Goal: Register for event/course: Sign up to attend an event or enroll in a course

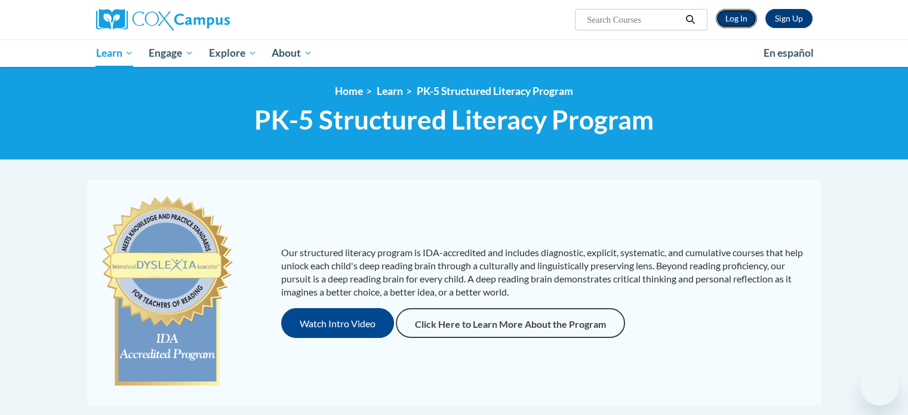
drag, startPoint x: 0, startPoint y: 0, endPoint x: 745, endPoint y: 15, distance: 745.5
click at [745, 15] on link "Log In" at bounding box center [735, 18] width 41 height 19
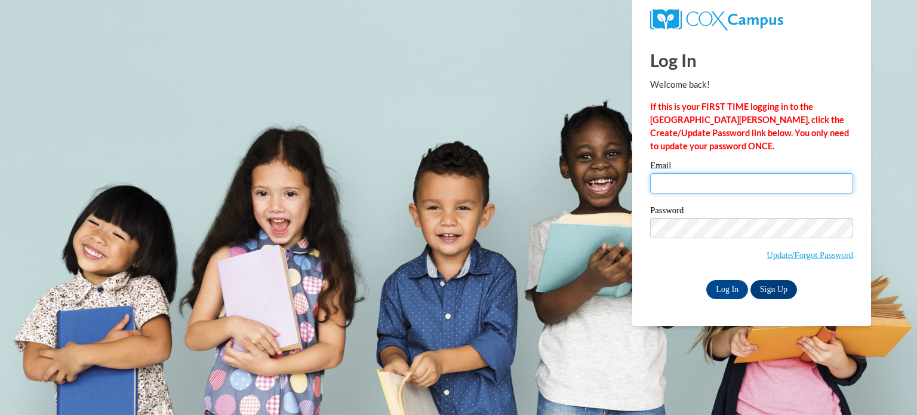
click at [710, 188] on input "Email" at bounding box center [751, 183] width 203 height 20
type input "lpiwoschuk@kimberly.k12.wi.us"
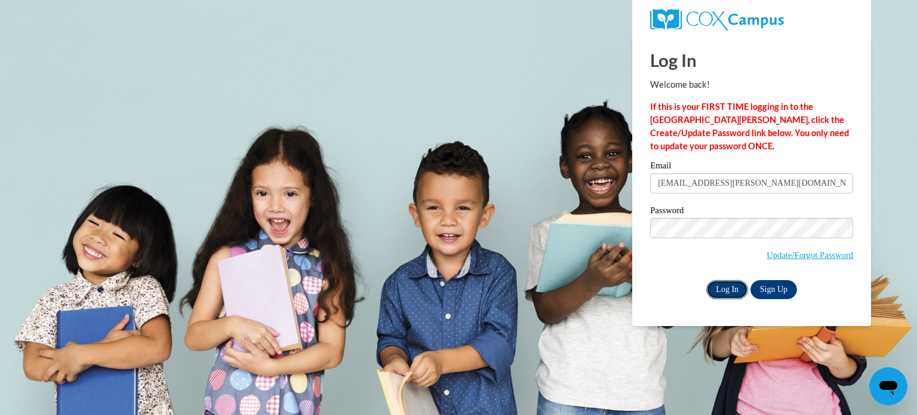
click at [727, 288] on input "Log In" at bounding box center [727, 289] width 42 height 19
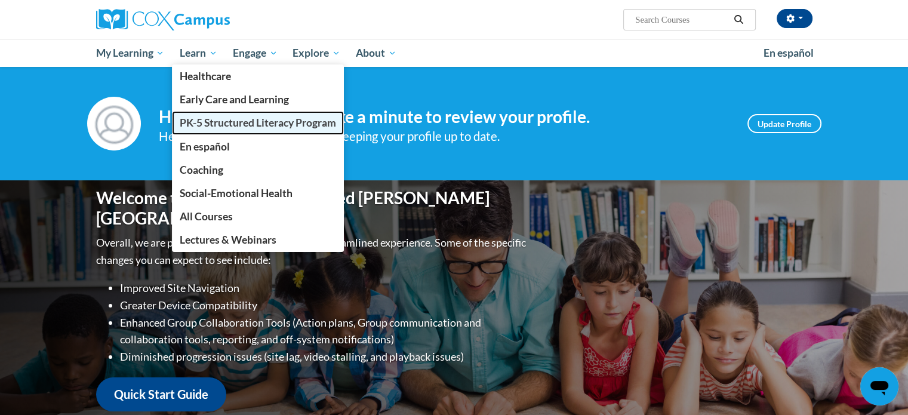
click at [227, 121] on span "PK-5 Structured Literacy Program" at bounding box center [258, 122] width 156 height 13
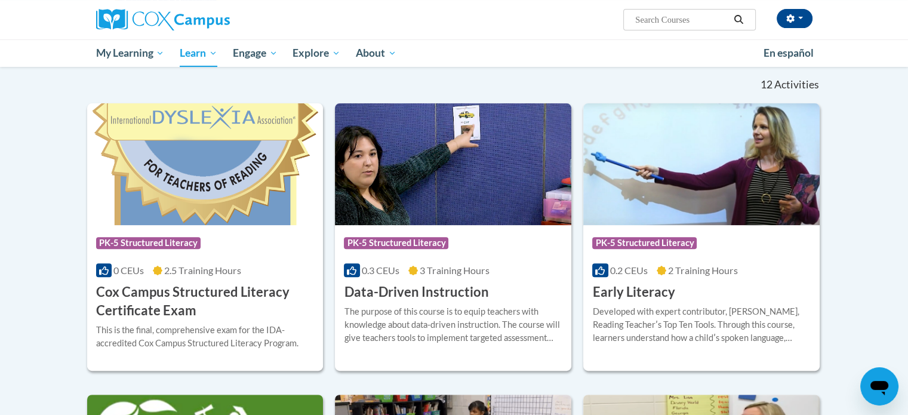
scroll to position [354, 0]
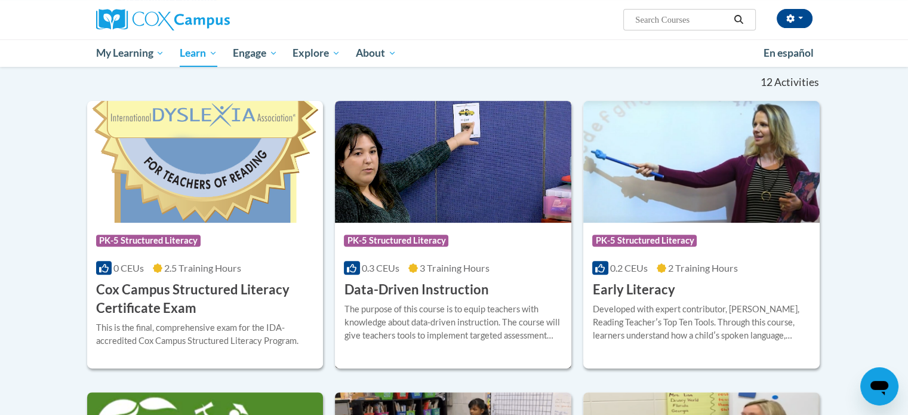
click at [453, 310] on div "The purpose of this course is to equip teachers with knowledge about data-drive…" at bounding box center [453, 322] width 218 height 39
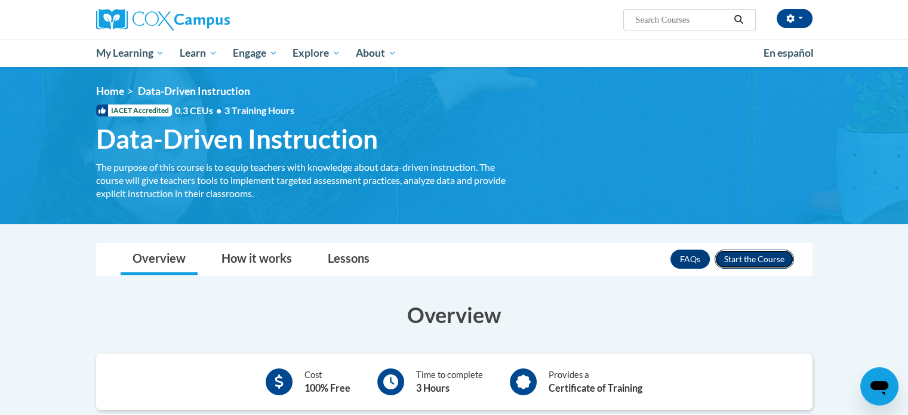
click at [742, 261] on button "Enroll" at bounding box center [753, 258] width 79 height 19
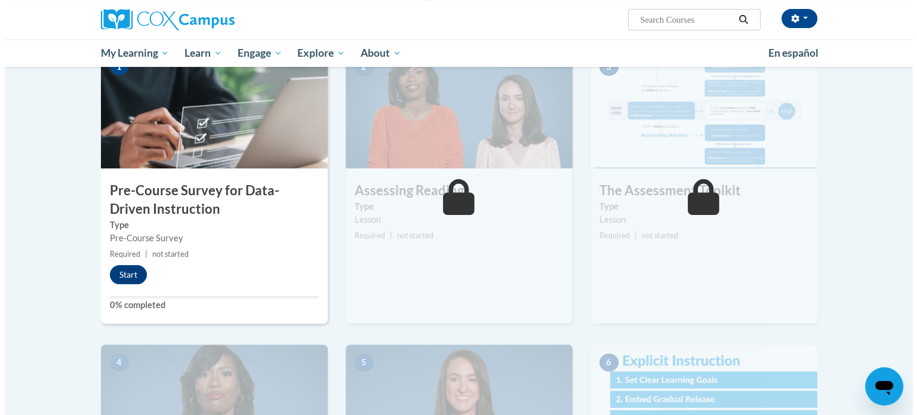
scroll to position [328, 0]
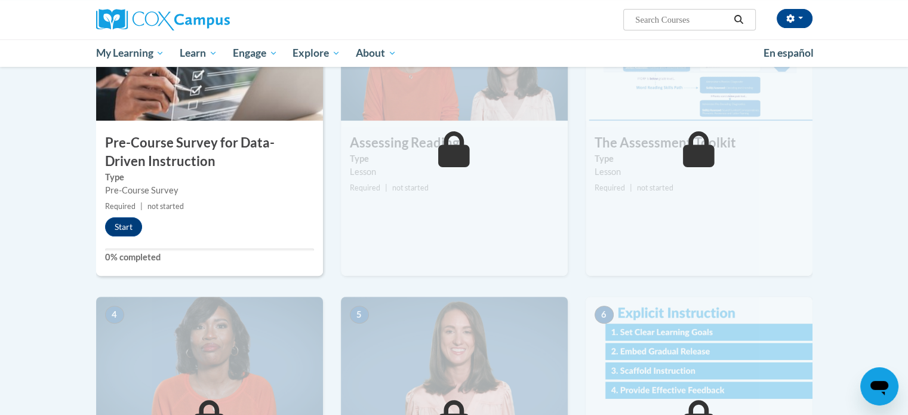
click at [202, 97] on img at bounding box center [209, 60] width 227 height 119
click at [115, 229] on button "Start" at bounding box center [123, 226] width 37 height 19
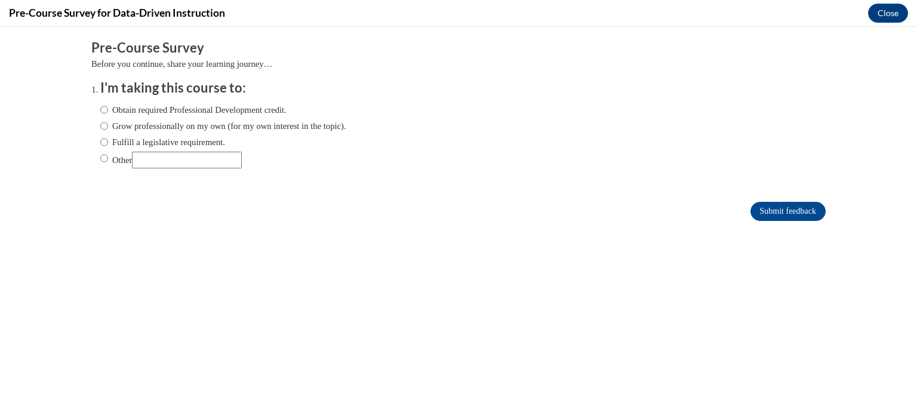
scroll to position [0, 0]
click at [218, 108] on label "Obtain required Professional Development credit." at bounding box center [193, 109] width 186 height 13
click at [108, 108] on input "Obtain required Professional Development credit." at bounding box center [104, 109] width 8 height 13
radio input "true"
click at [781, 205] on input "Submit feedback" at bounding box center [787, 211] width 75 height 19
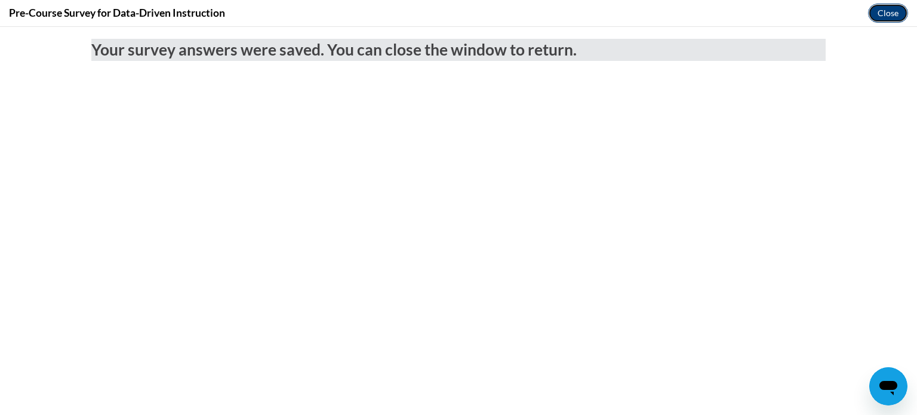
click at [892, 11] on button "Close" at bounding box center [888, 13] width 40 height 19
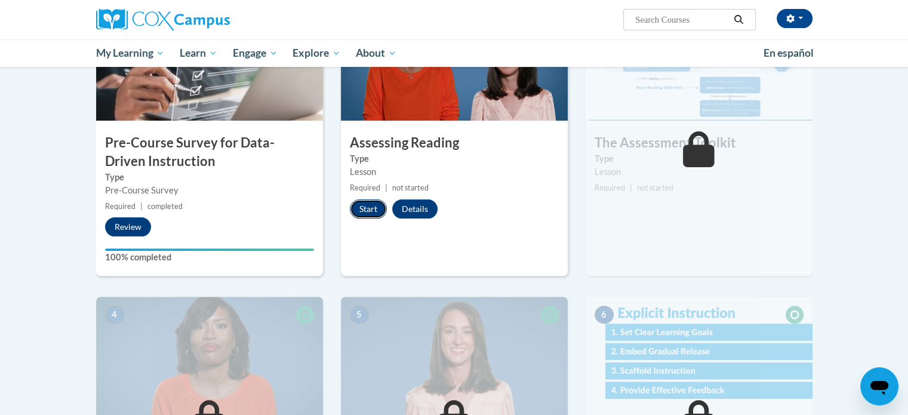
click at [368, 206] on button "Start" at bounding box center [368, 208] width 37 height 19
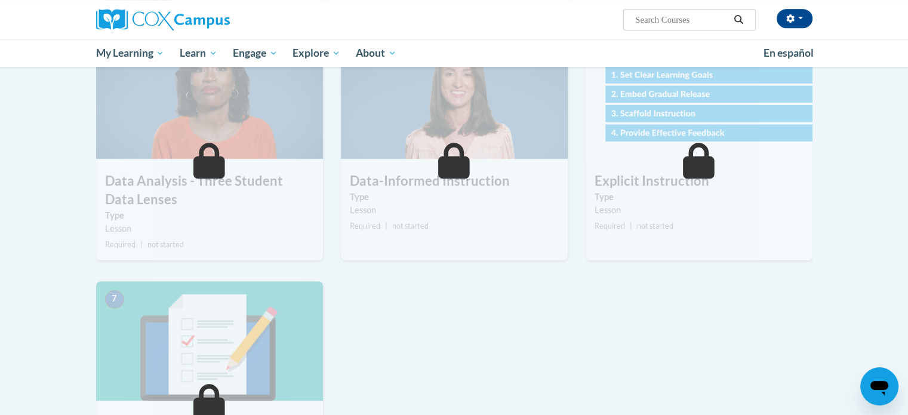
scroll to position [633, 0]
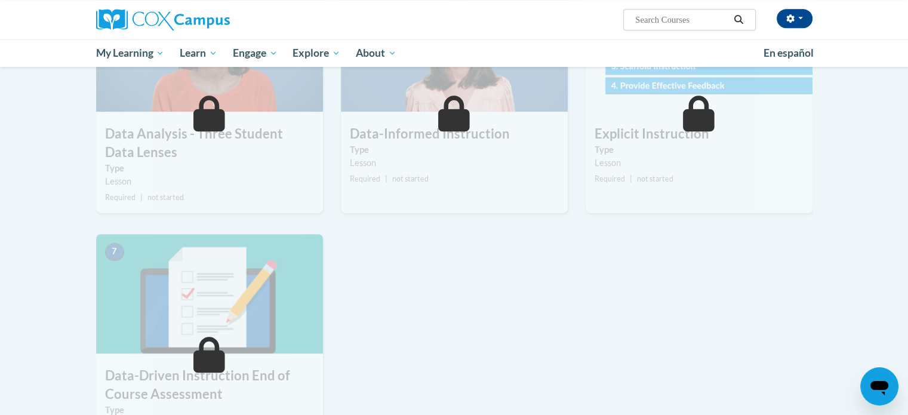
click at [735, 350] on div "1 Pre-Course Survey for Data-Driven Instruction Type Pre-Course Survey Required…" at bounding box center [454, 86] width 734 height 778
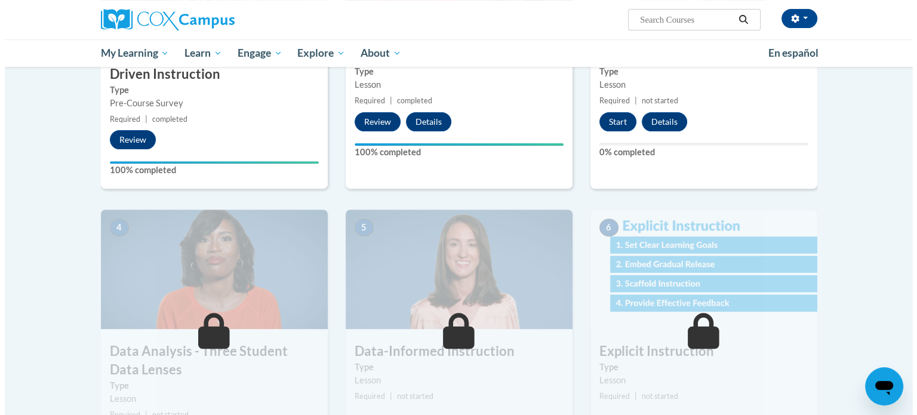
scroll to position [319, 0]
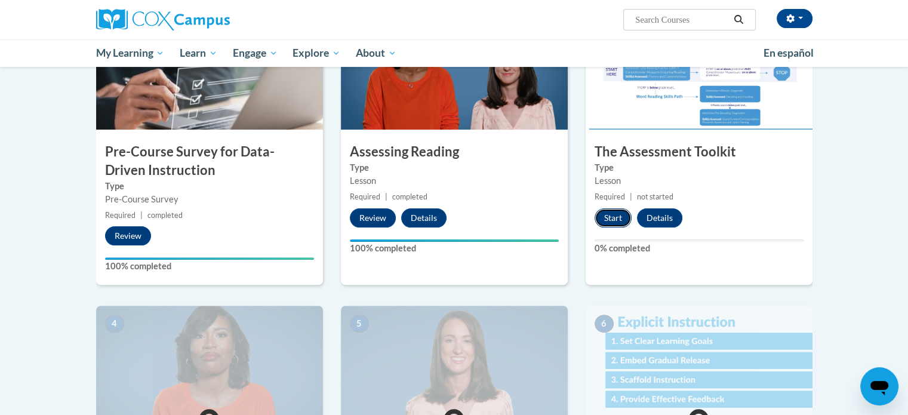
click at [616, 211] on button "Start" at bounding box center [612, 217] width 37 height 19
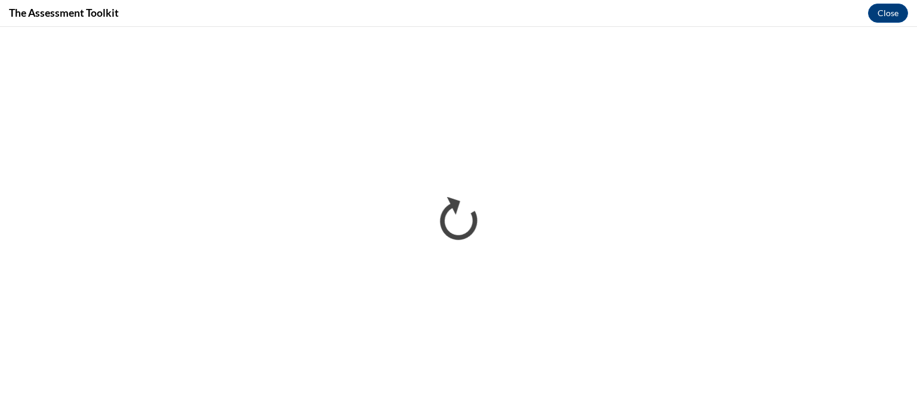
scroll to position [0, 0]
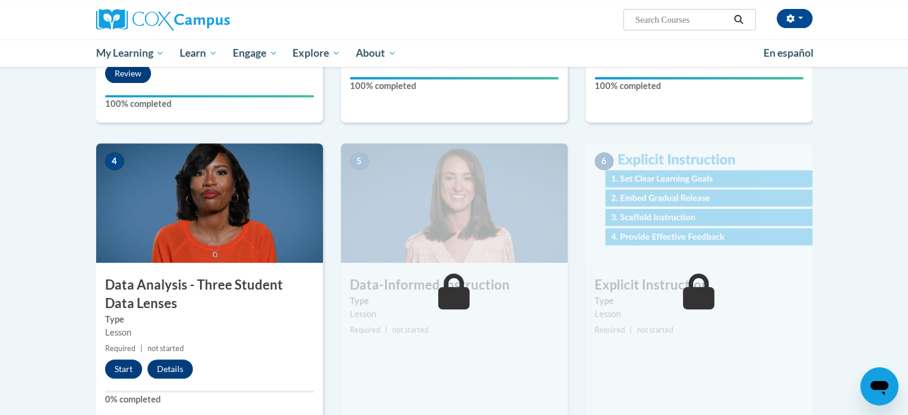
scroll to position [501, 0]
